Goal: Information Seeking & Learning: Check status

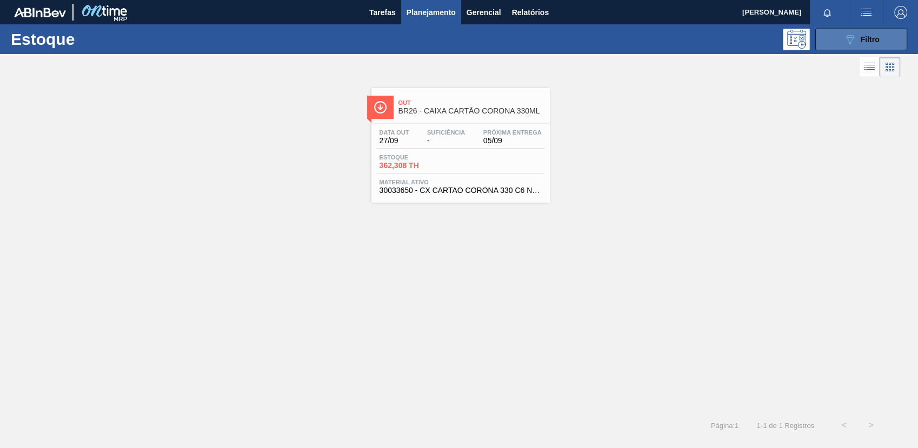
click at [850, 45] on button "089F7B8B-B2A5-4AFE-B5C0-19BA573D28AC Filtro" at bounding box center [861, 40] width 92 height 22
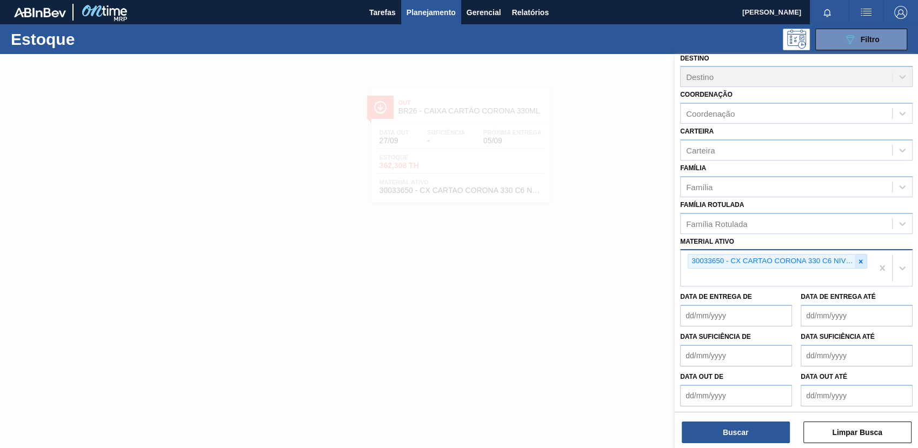
click at [858, 263] on div at bounding box center [861, 262] width 12 height 14
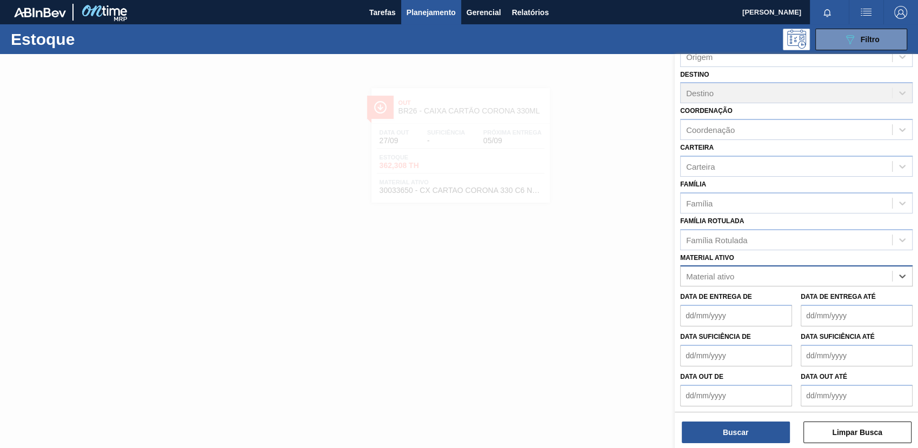
paste ativo "30018640"
type ativo "30018640"
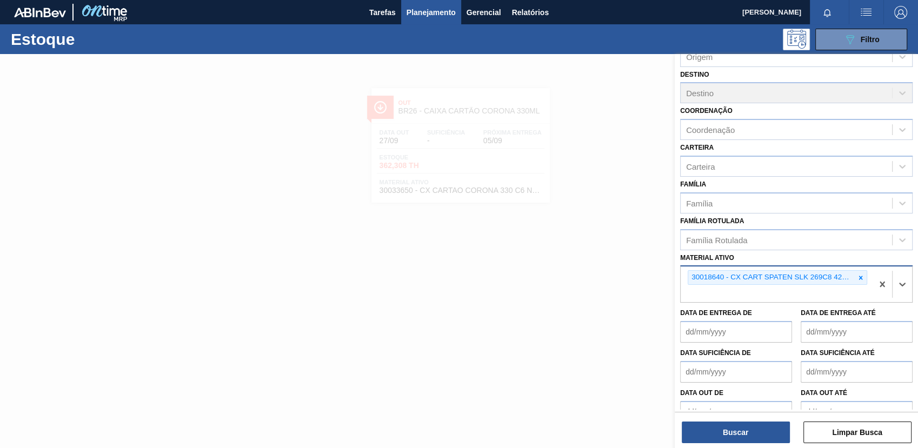
scroll to position [82, 0]
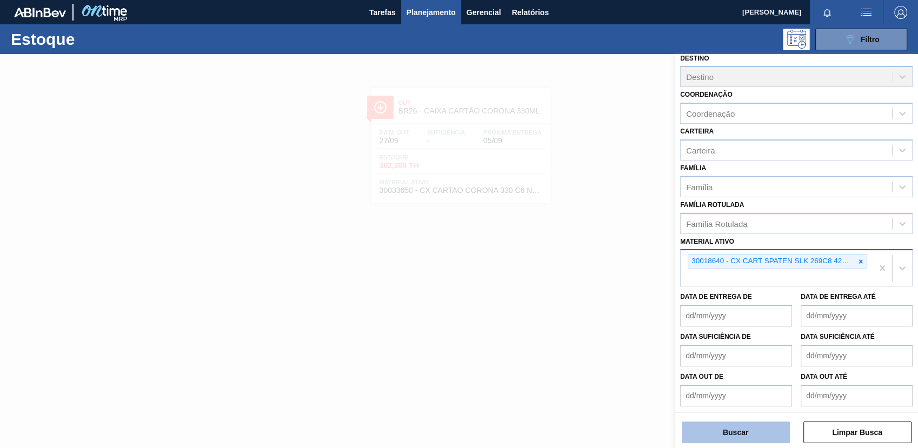
click at [740, 426] on button "Buscar" at bounding box center [736, 433] width 108 height 22
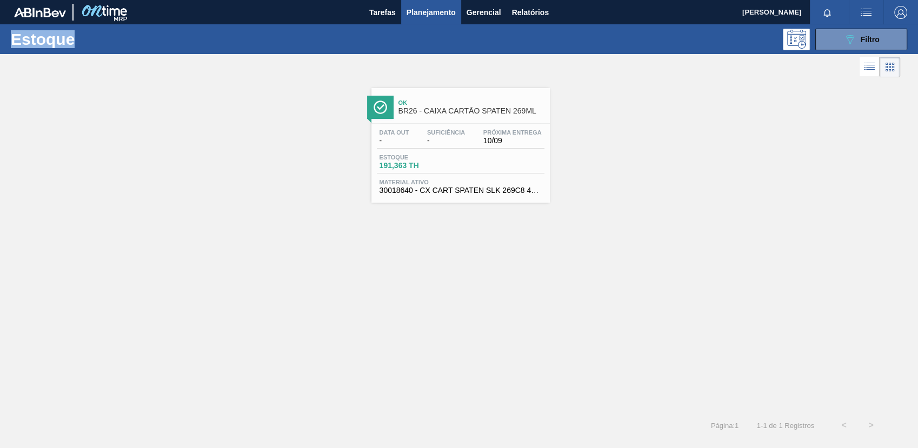
click at [477, 189] on span "30018640 - CX CART SPATEN SLK 269C8 429 276G" at bounding box center [460, 190] width 162 height 8
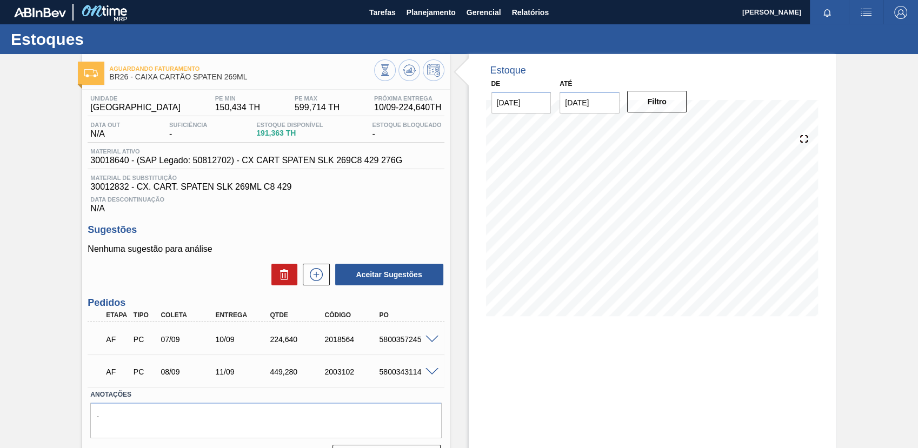
scroll to position [29, 0]
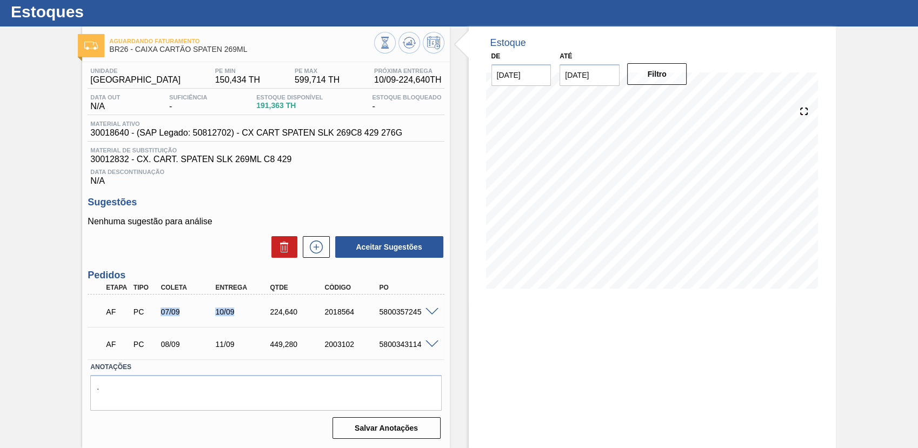
drag, startPoint x: 238, startPoint y: 317, endPoint x: 146, endPoint y: 298, distance: 93.9
click at [146, 298] on div "AF PC 07/09 10/09 224,[PHONE_NUMBER] 5800357245" at bounding box center [266, 310] width 356 height 27
